Goal: Task Accomplishment & Management: Manage account settings

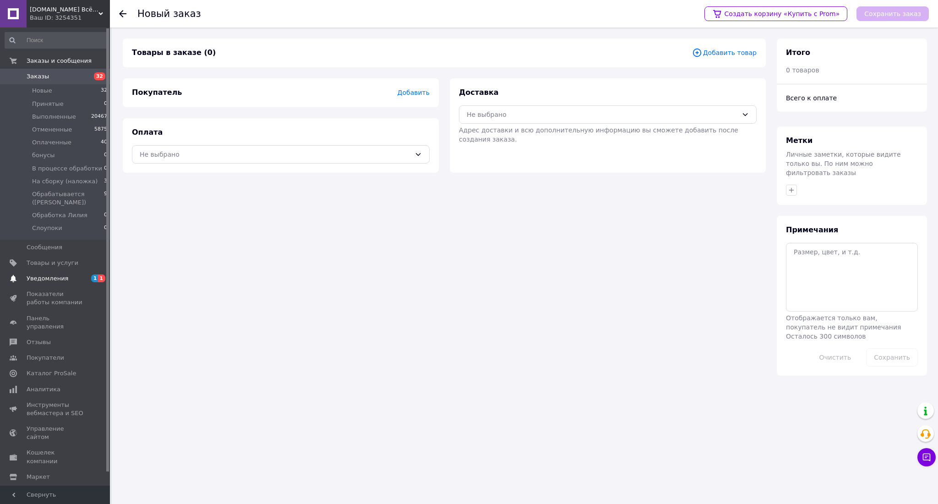
click at [65, 277] on span "Уведомления" at bounding box center [56, 278] width 58 height 8
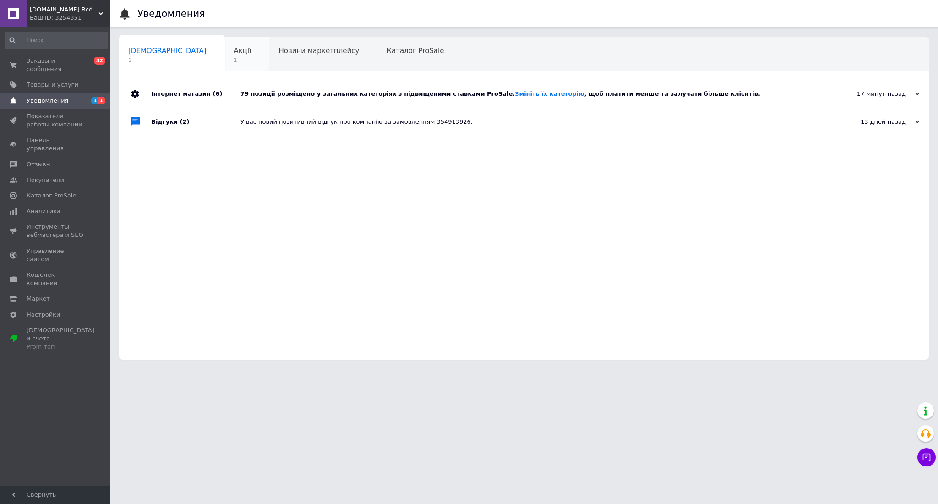
click at [234, 61] on span "1" at bounding box center [242, 60] width 17 height 7
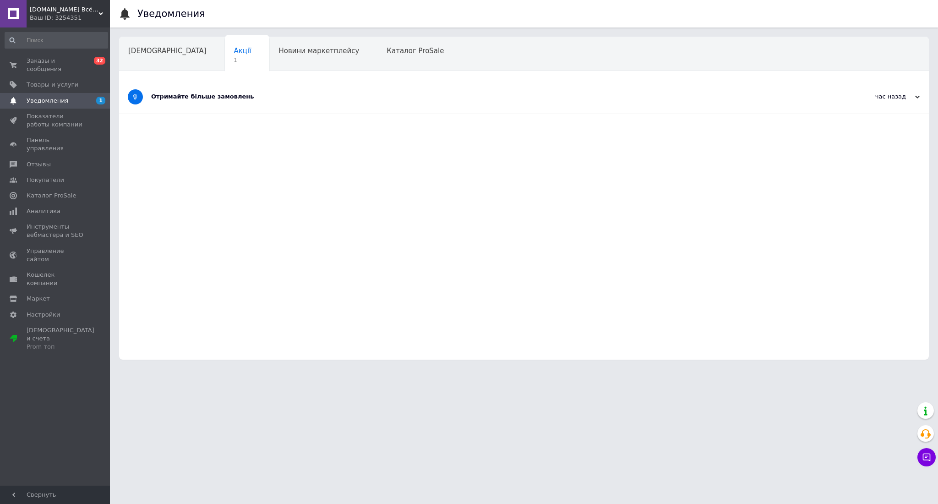
click at [169, 93] on div "Отримайте більше замовлень" at bounding box center [489, 97] width 677 height 8
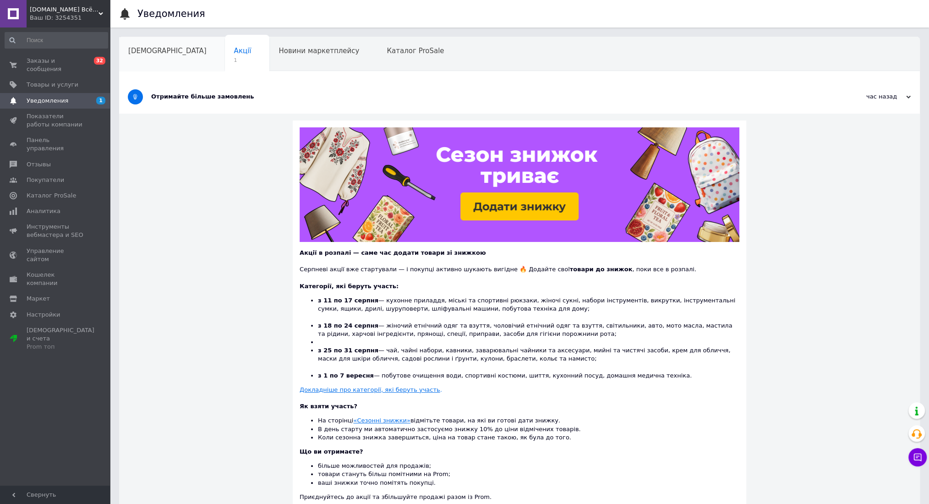
click at [158, 51] on span "[DEMOGRAPHIC_DATA]" at bounding box center [167, 51] width 78 height 8
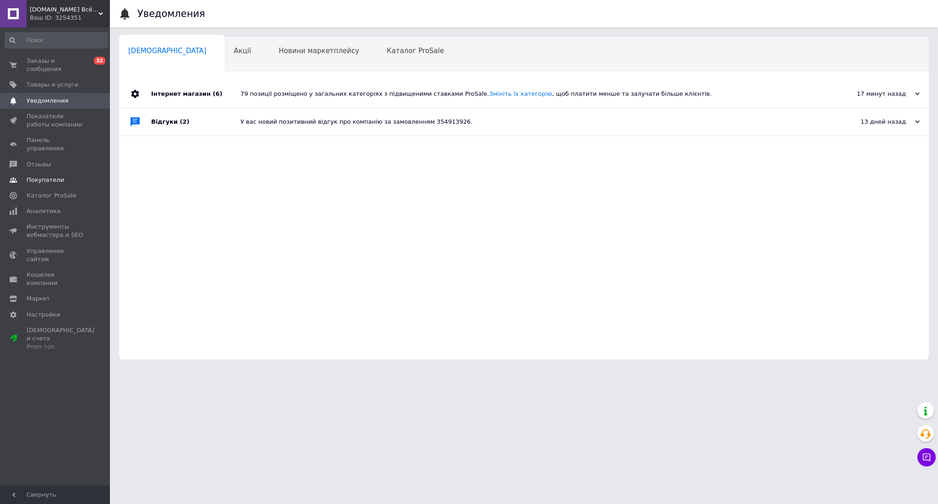
click at [65, 176] on span "Покупатели" at bounding box center [56, 180] width 58 height 8
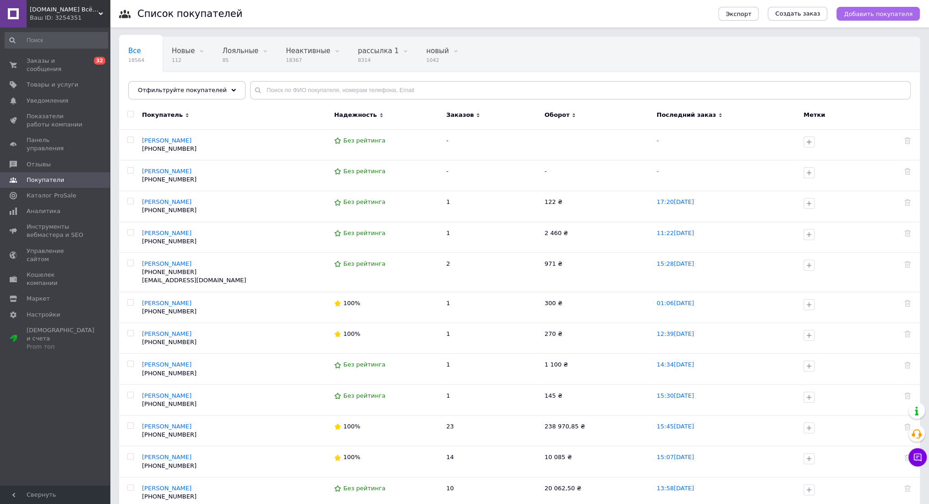
click at [888, 18] on button "Добавить покупателя" at bounding box center [878, 14] width 83 height 14
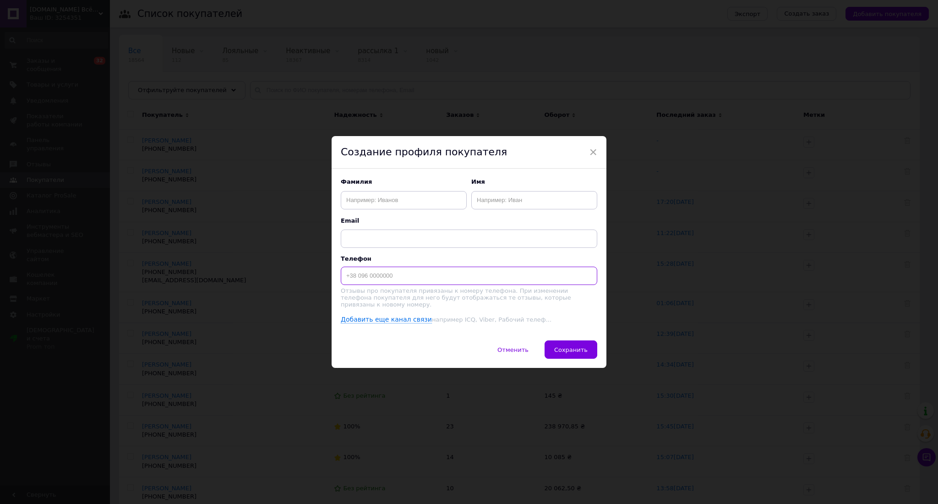
click at [437, 270] on input at bounding box center [469, 276] width 257 height 18
paste input "[PHONE_NUMBER]"
type input "[PHONE_NUMBER]"
click at [369, 203] on input "text" at bounding box center [404, 200] width 126 height 18
paste input "[PERSON_NAME]"
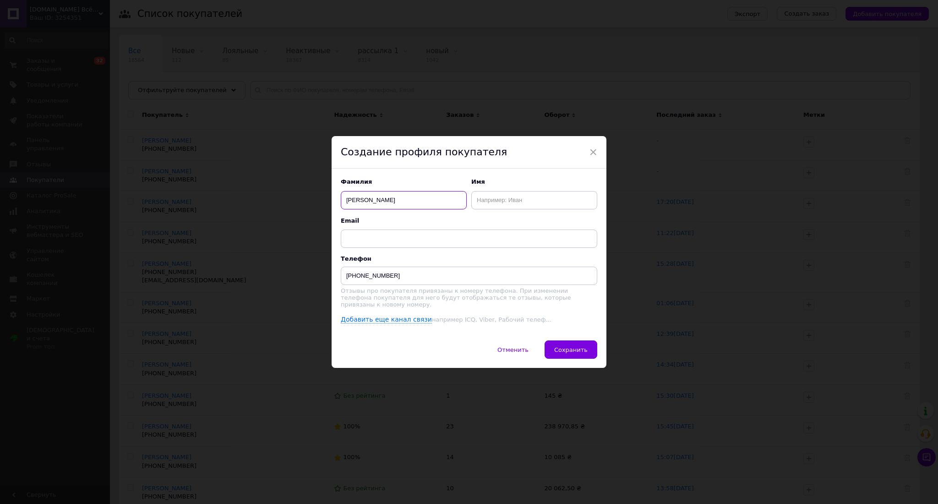
click at [374, 201] on input "[PERSON_NAME]" at bounding box center [404, 200] width 126 height 18
click at [380, 203] on input "[PERSON_NAME]" at bounding box center [404, 200] width 126 height 18
type input "[PERSON_NAME]"
click at [500, 209] on input "text" at bounding box center [534, 200] width 126 height 18
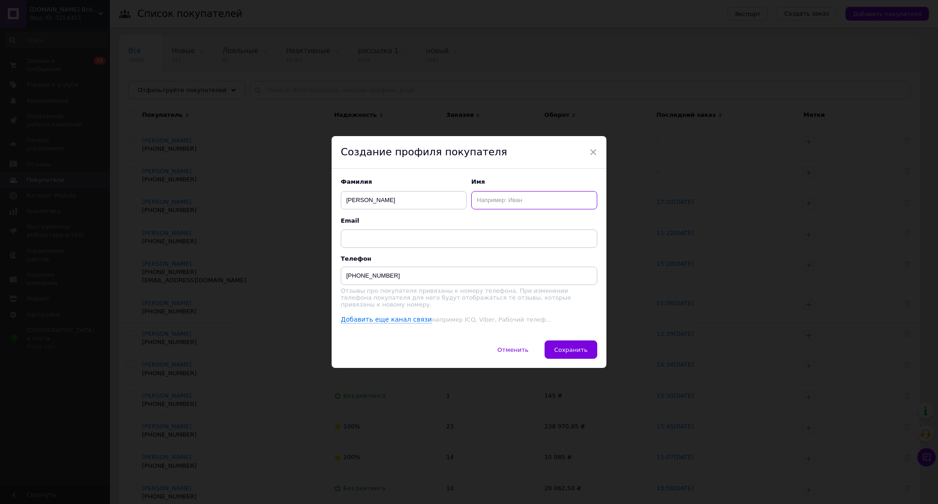
paste input "[PERSON_NAME]"
type input "[PERSON_NAME]"
click at [567, 346] on span "Сохранить" at bounding box center [570, 349] width 33 height 7
